Goal: Task Accomplishment & Management: Manage account settings

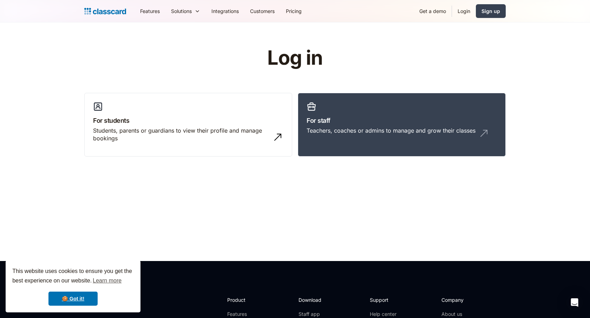
click at [461, 9] on link "Login" at bounding box center [464, 11] width 24 height 16
click at [407, 119] on h3 "For staff" at bounding box center [402, 120] width 190 height 9
click at [406, 119] on h3 "For staff" at bounding box center [402, 120] width 190 height 9
